Goal: Use online tool/utility: Use online tool/utility

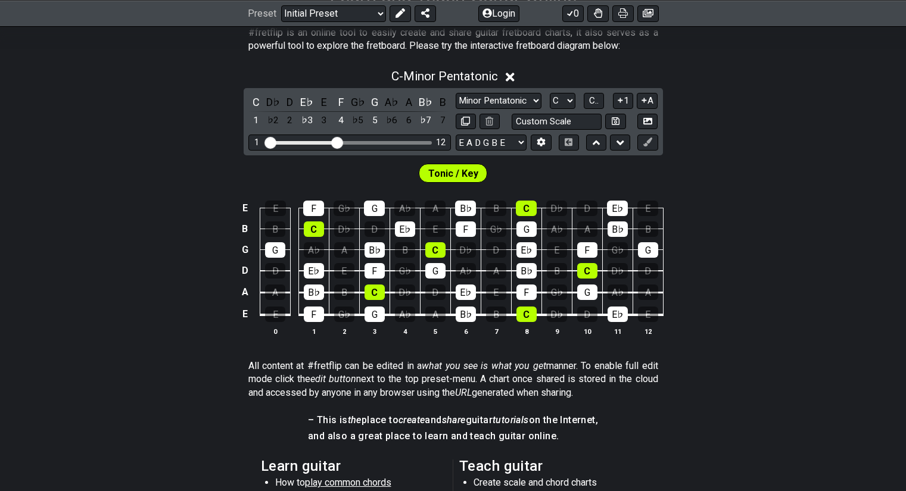
scroll to position [248, 0]
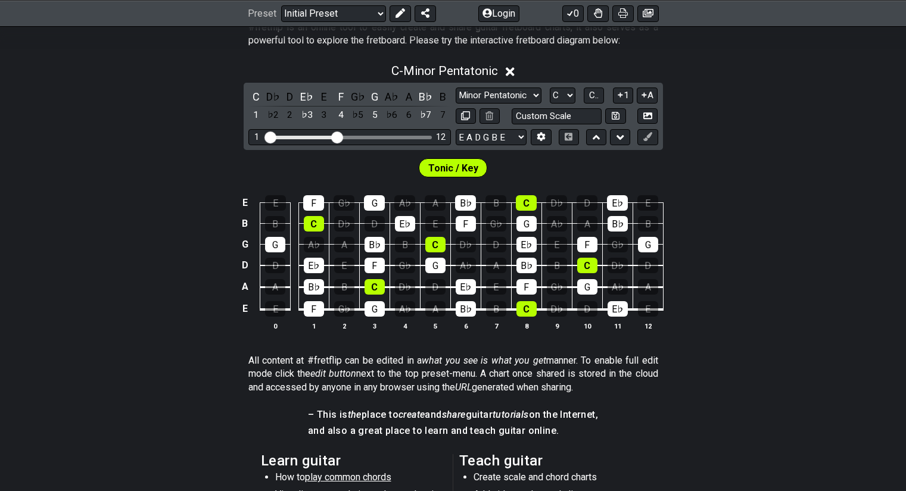
click at [764, 151] on div "Tonic / Key" at bounding box center [453, 165] width 906 height 30
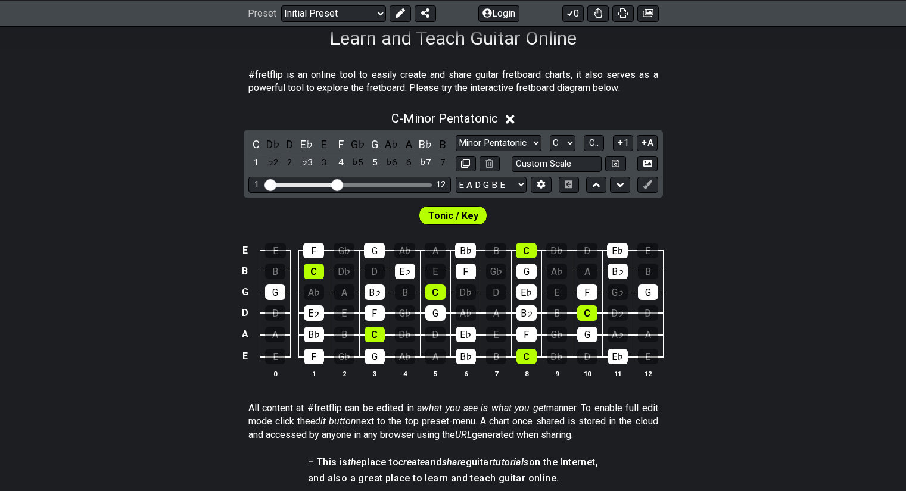
scroll to position [188, 0]
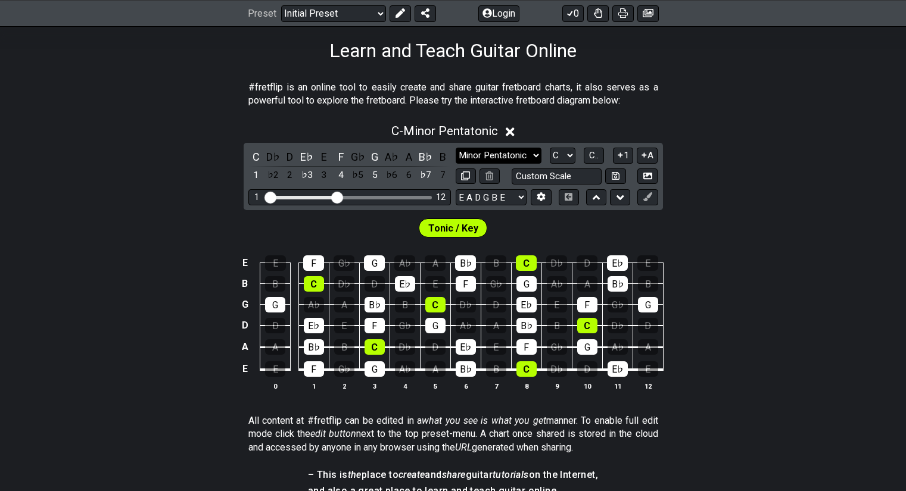
click at [518, 157] on select "Minor Pentatonic Click to edit Minor Pentatonic Major Pentatonic Minor Blues Ma…" at bounding box center [499, 156] width 86 height 16
click at [511, 155] on select "Minor Pentatonic Click to edit Minor Pentatonic Major Pentatonic Minor Blues Ma…" at bounding box center [499, 156] width 86 height 16
click at [456, 148] on select "Minor Pentatonic Click to edit Minor Pentatonic Major Pentatonic Minor Blues Ma…" at bounding box center [499, 156] width 86 height 16
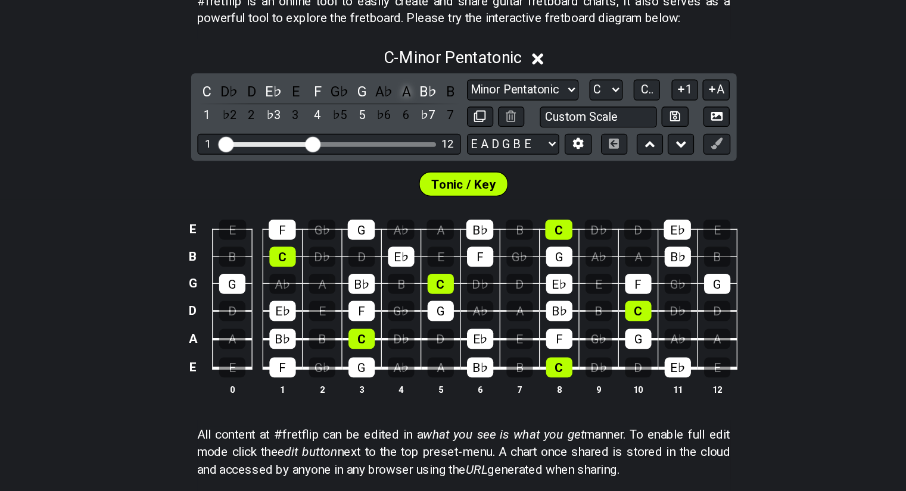
click at [404, 155] on div "A" at bounding box center [408, 157] width 15 height 16
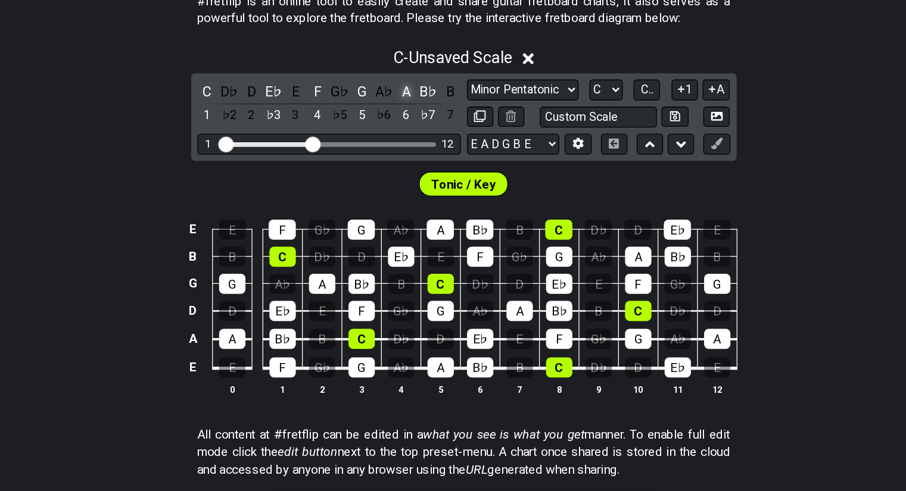
click at [404, 155] on div "A" at bounding box center [408, 157] width 15 height 16
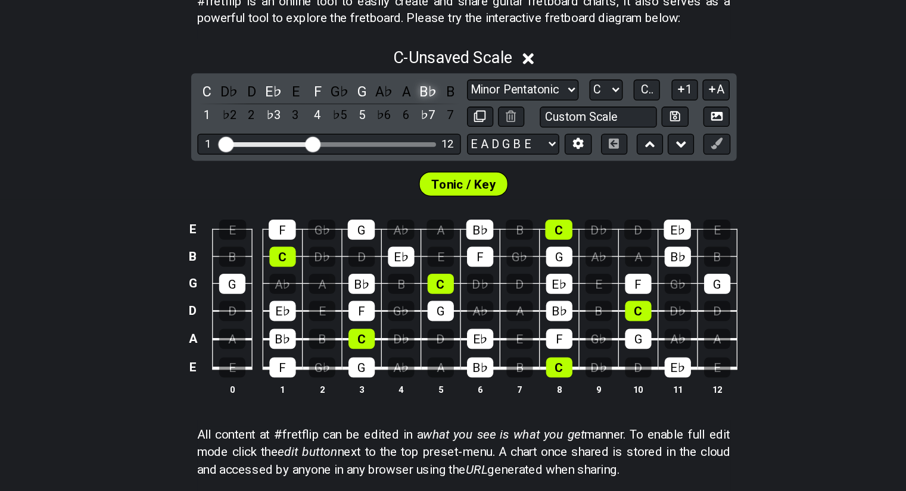
click at [426, 158] on div "B♭" at bounding box center [425, 157] width 15 height 16
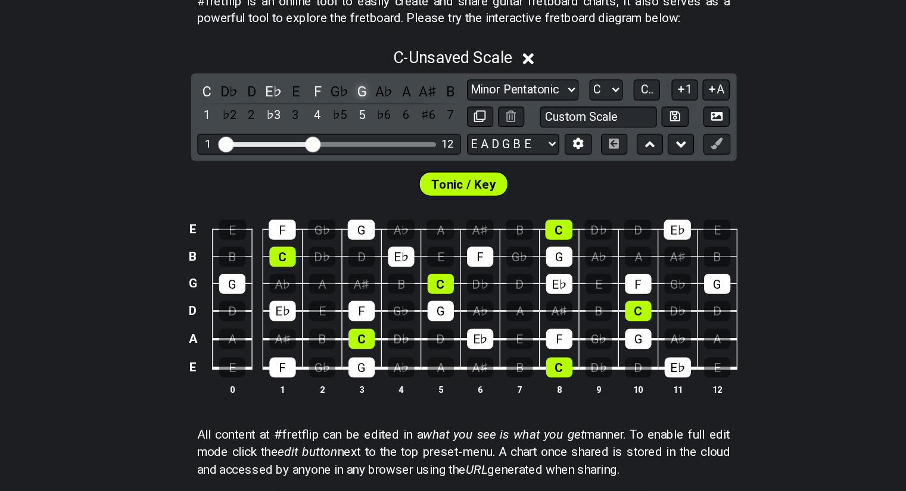
click at [377, 157] on div "G" at bounding box center [374, 157] width 15 height 16
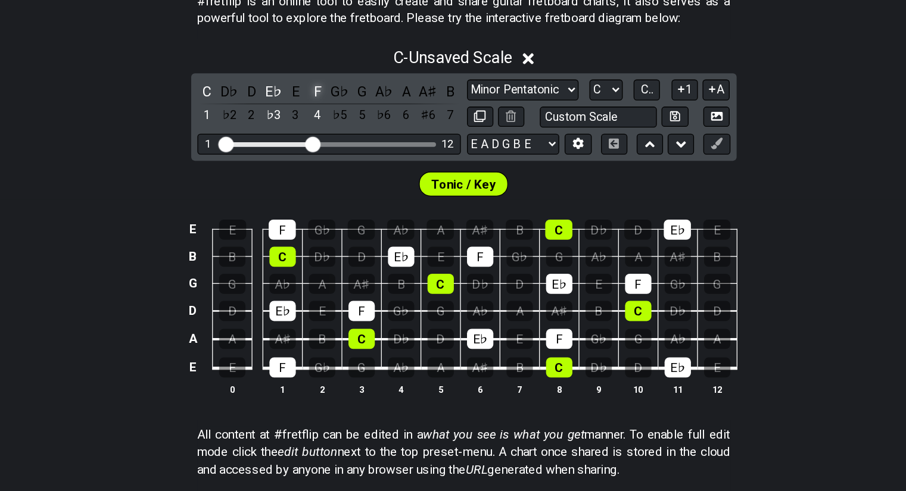
click at [344, 155] on div "F" at bounding box center [340, 157] width 15 height 16
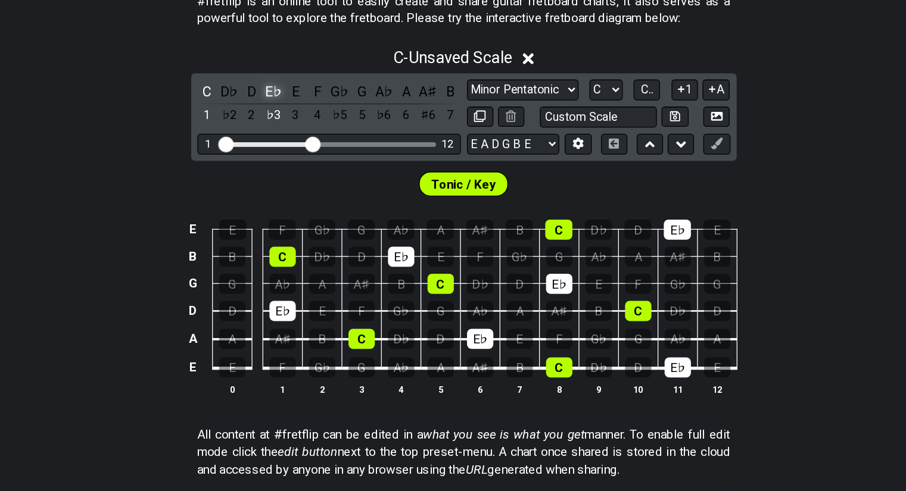
click at [313, 155] on div "E♭" at bounding box center [306, 157] width 15 height 16
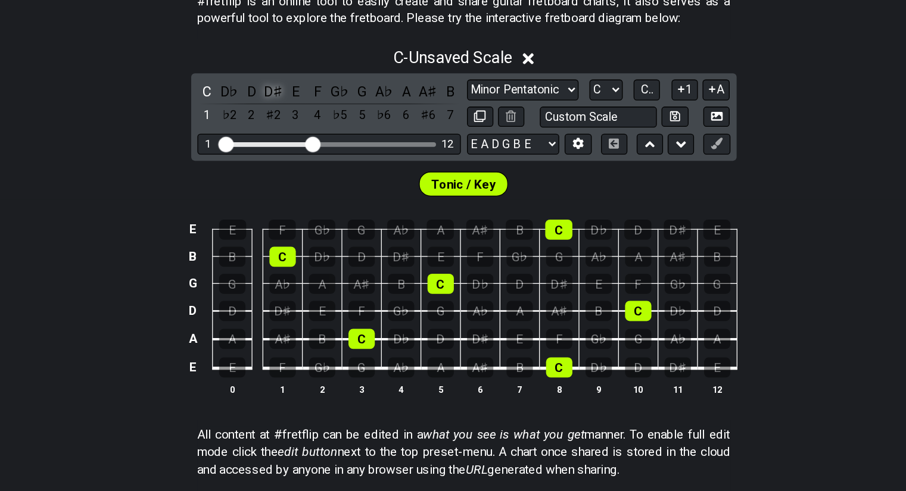
click at [313, 154] on div "D♯" at bounding box center [306, 157] width 15 height 16
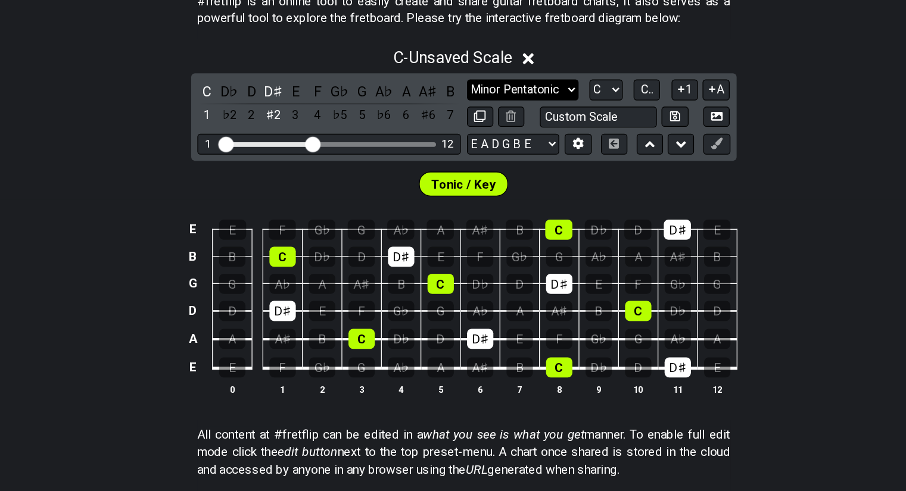
click at [484, 156] on select "Minor Pentatonic Click to edit Minor Pentatonic Major Pentatonic Minor Blues Ma…" at bounding box center [499, 156] width 86 height 16
select select "Minor Pentatonic"
click at [456, 148] on select "Minor Pentatonic Click to edit Minor Pentatonic Major Pentatonic Minor Blues Ma…" at bounding box center [499, 156] width 86 height 16
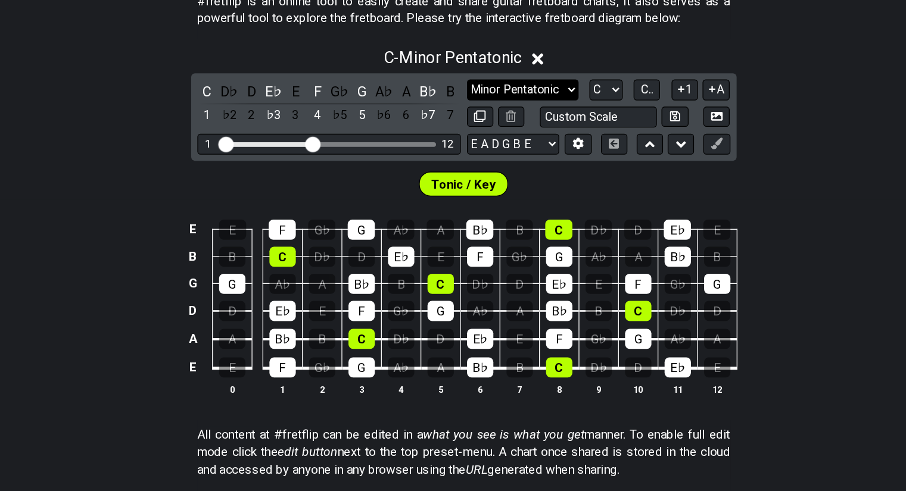
click at [502, 153] on select "Minor Pentatonic Click to edit Minor Pentatonic Major Pentatonic Minor Blues Ma…" at bounding box center [499, 156] width 86 height 16
click at [456, 148] on select "Minor Pentatonic Click to edit Minor Pentatonic Major Pentatonic Minor Blues Ma…" at bounding box center [499, 156] width 86 height 16
click at [438, 127] on span "C - Minor Pentatonic" at bounding box center [444, 131] width 107 height 14
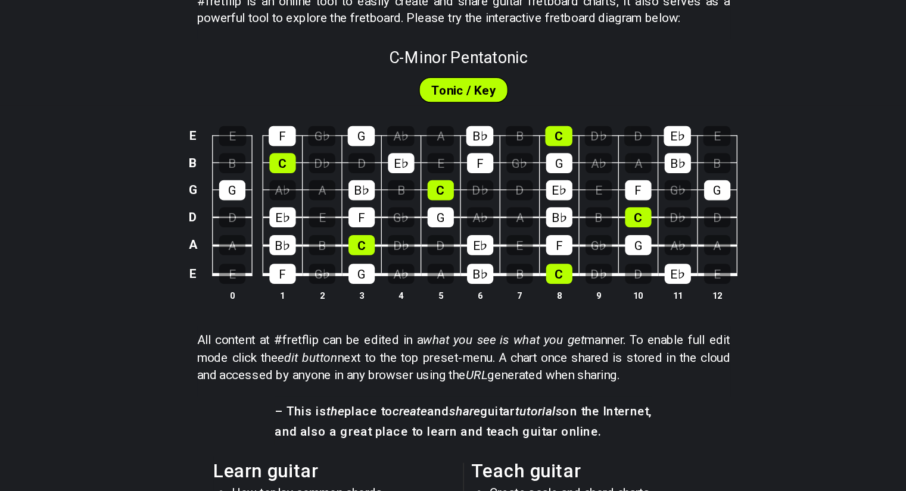
click at [458, 160] on span "Tonic / Key" at bounding box center [453, 156] width 50 height 17
click at [475, 135] on span "C - Minor Pentatonic" at bounding box center [449, 131] width 107 height 14
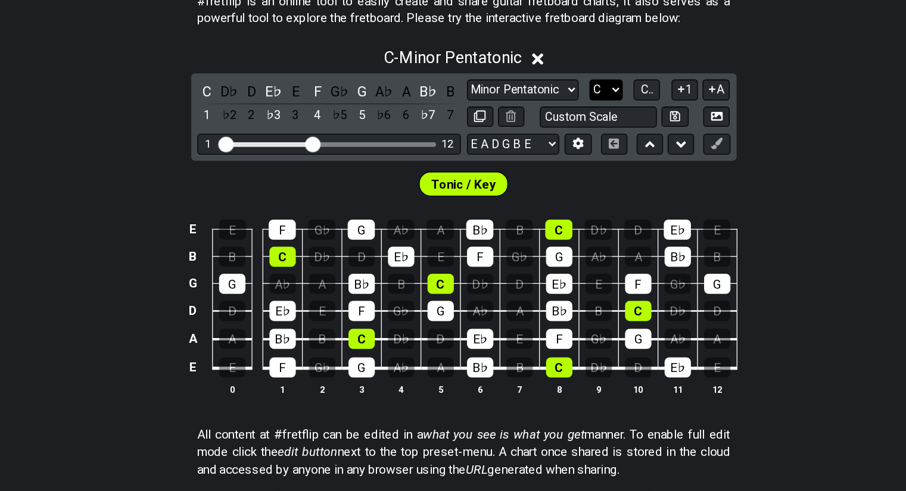
click at [573, 154] on select "A♭ A A♯ B♭ B C C♯ D♭ D D♯ E♭ E F F♯ G♭ G G♯" at bounding box center [563, 156] width 26 height 16
select select "A"
click at [550, 148] on select "A♭ A A♯ B♭ B C C♯ D♭ D D♯ E♭ E F F♯ G♭ G G♯" at bounding box center [563, 156] width 26 height 16
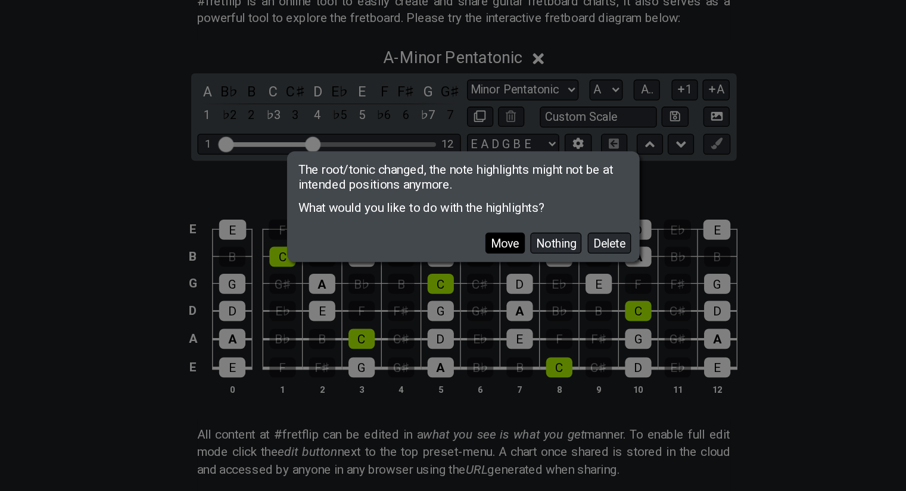
click at [488, 274] on button "Move" at bounding box center [485, 274] width 30 height 16
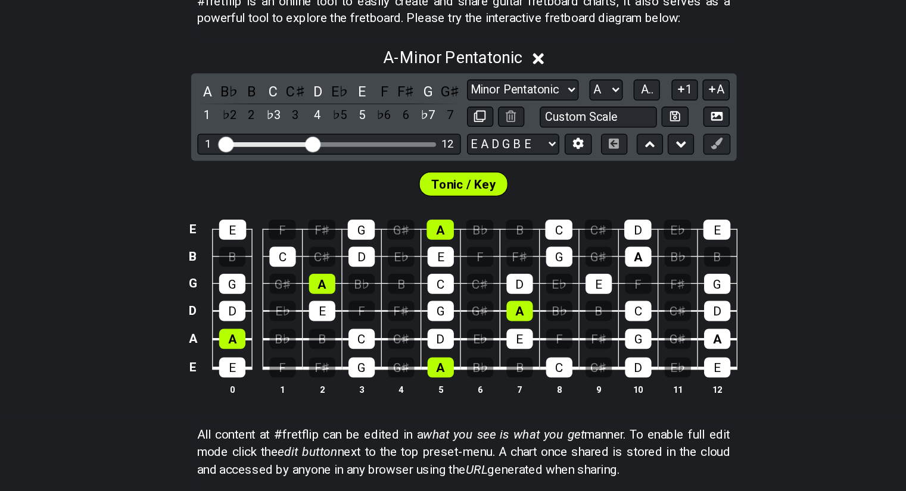
click at [719, 260] on div "E E F F♯ G G♯ A B♭ B C C♯ D E♭ E B B C C♯ D E♭ E F F♯ G G♯ A B♭ B G G G♯ A B♭ B…" at bounding box center [453, 323] width 906 height 167
click at [533, 161] on select "Minor Pentatonic Click to edit Minor Pentatonic Major Pentatonic Minor Blues Ma…" at bounding box center [499, 156] width 86 height 16
select select "Dorian"
click at [456, 148] on select "Minor Pentatonic Click to edit Minor Pentatonic Major Pentatonic Minor Blues Ma…" at bounding box center [499, 156] width 86 height 16
